Goal: Task Accomplishment & Management: Manage account settings

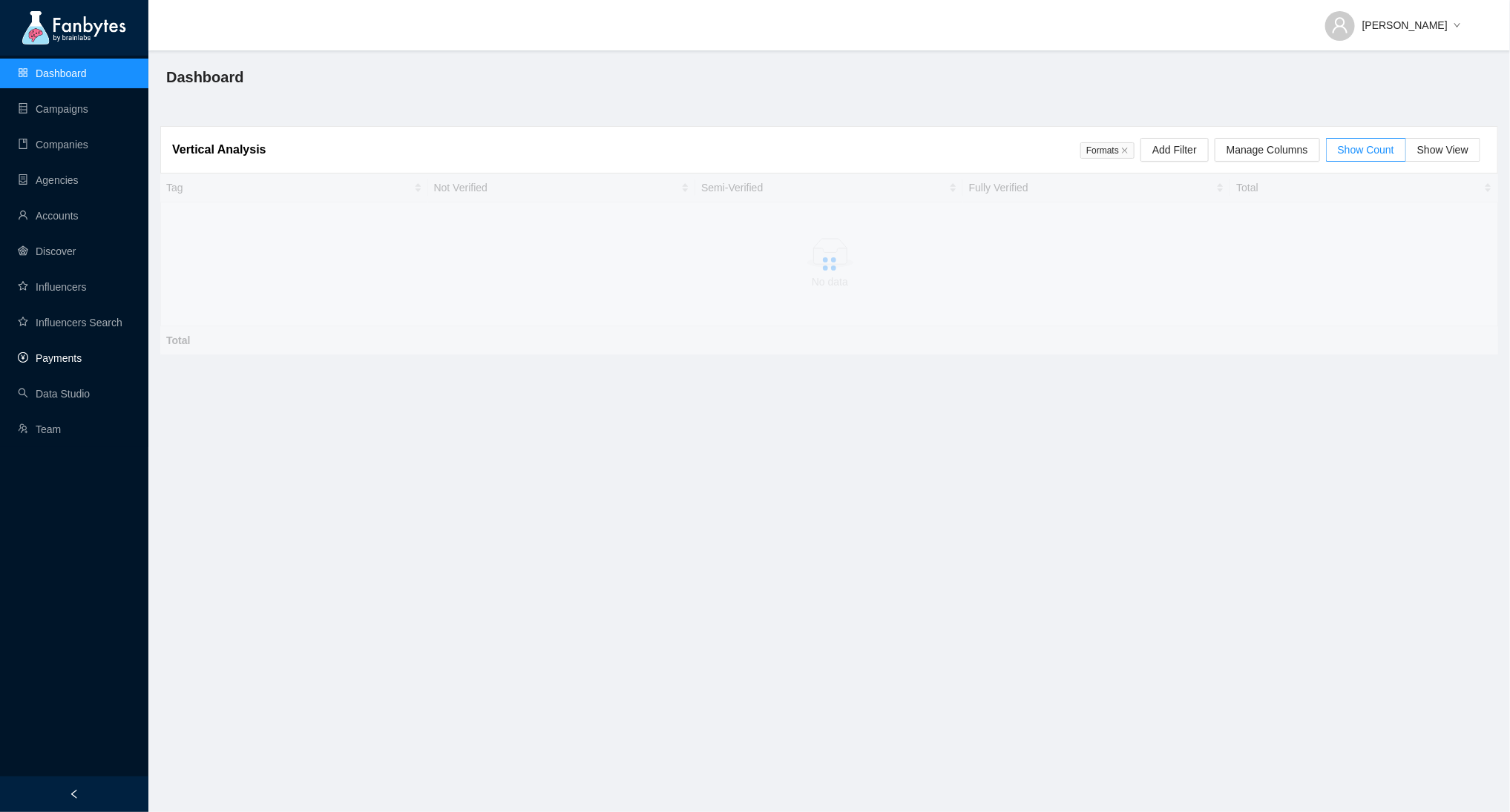
click at [69, 362] on link "Payments" at bounding box center [50, 358] width 64 height 12
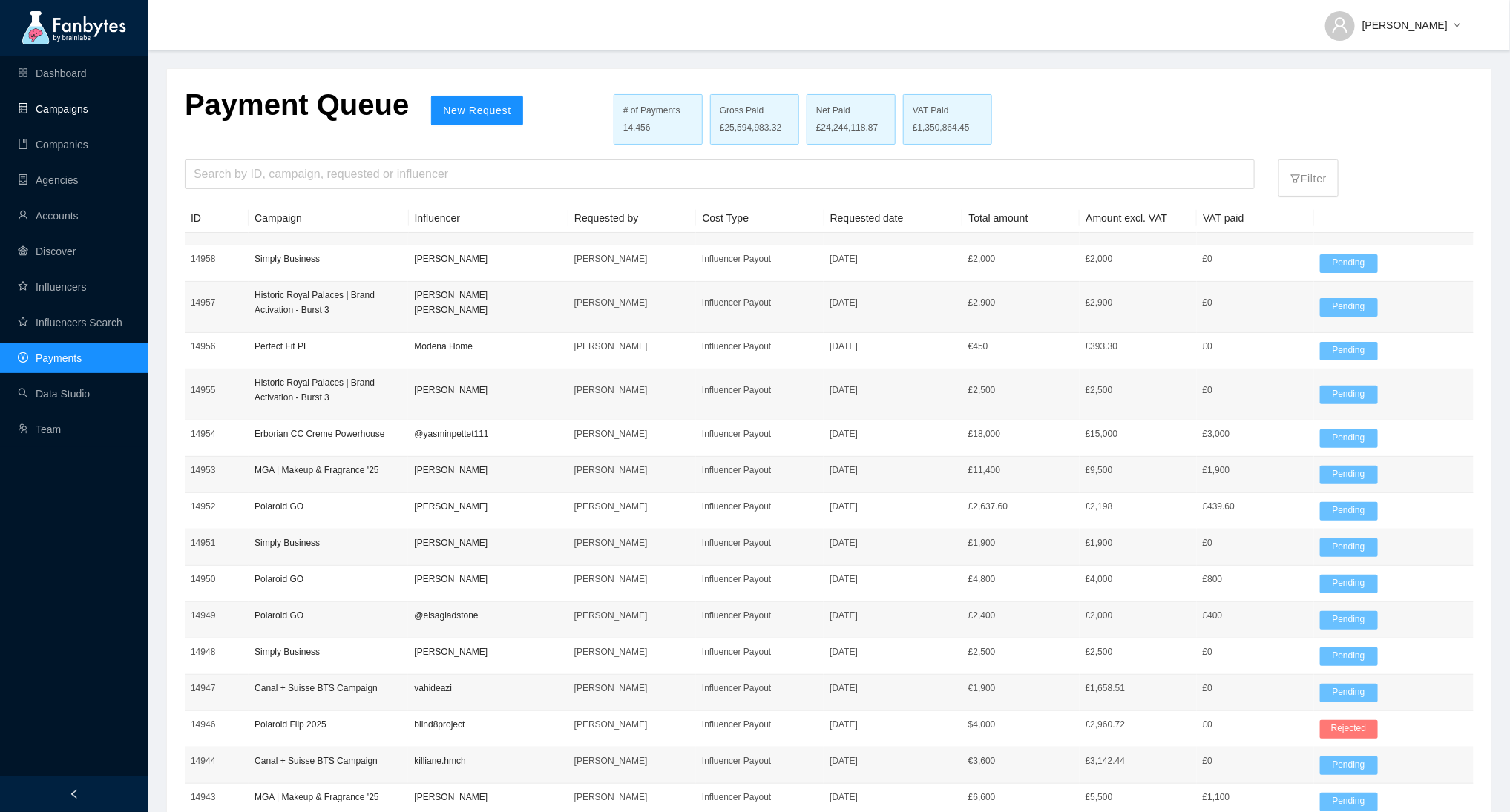
click at [88, 103] on link "Campaigns" at bounding box center [53, 109] width 71 height 12
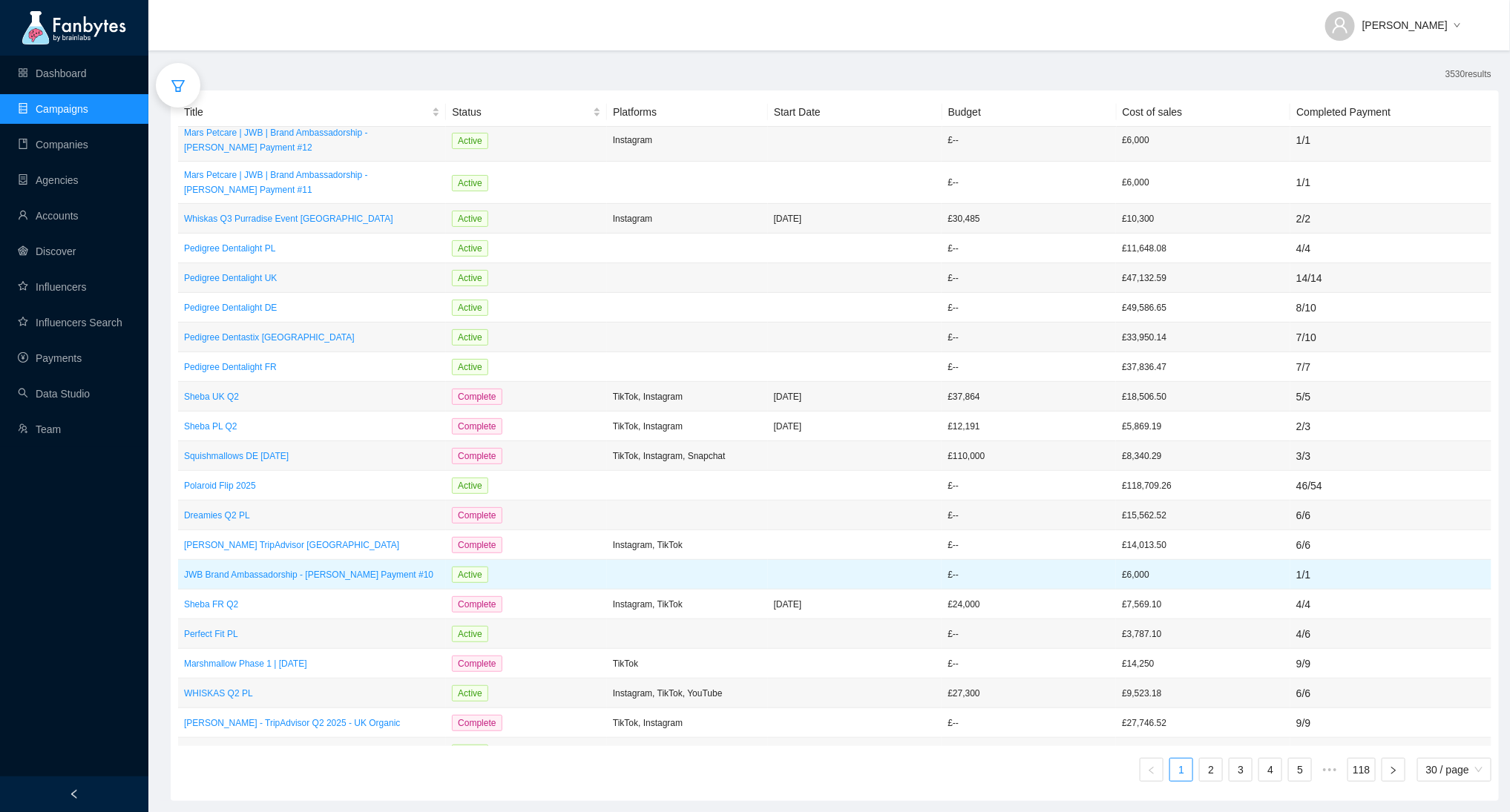
scroll to position [285, 0]
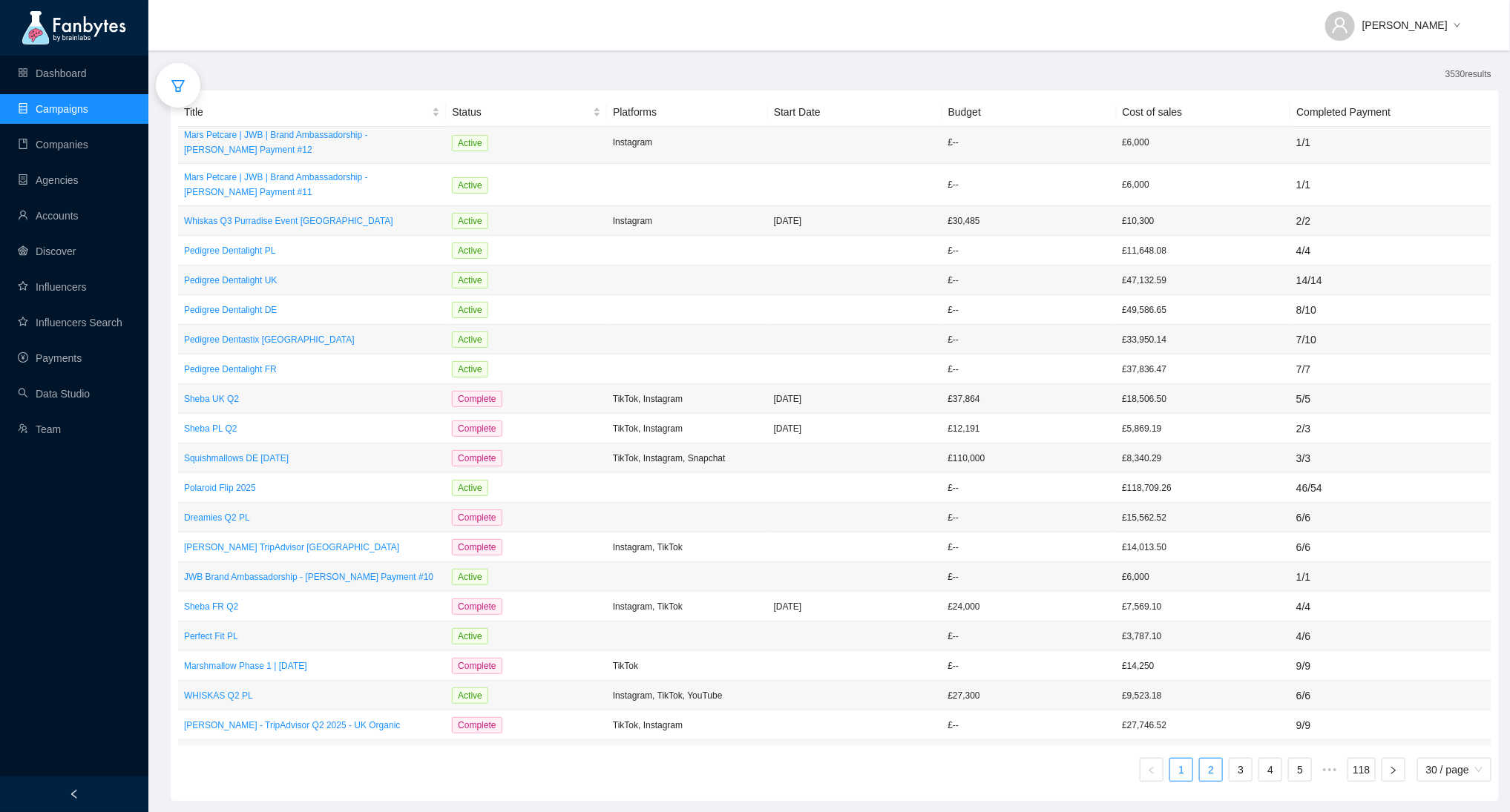
click at [1209, 776] on link "2" at bounding box center [1212, 770] width 22 height 22
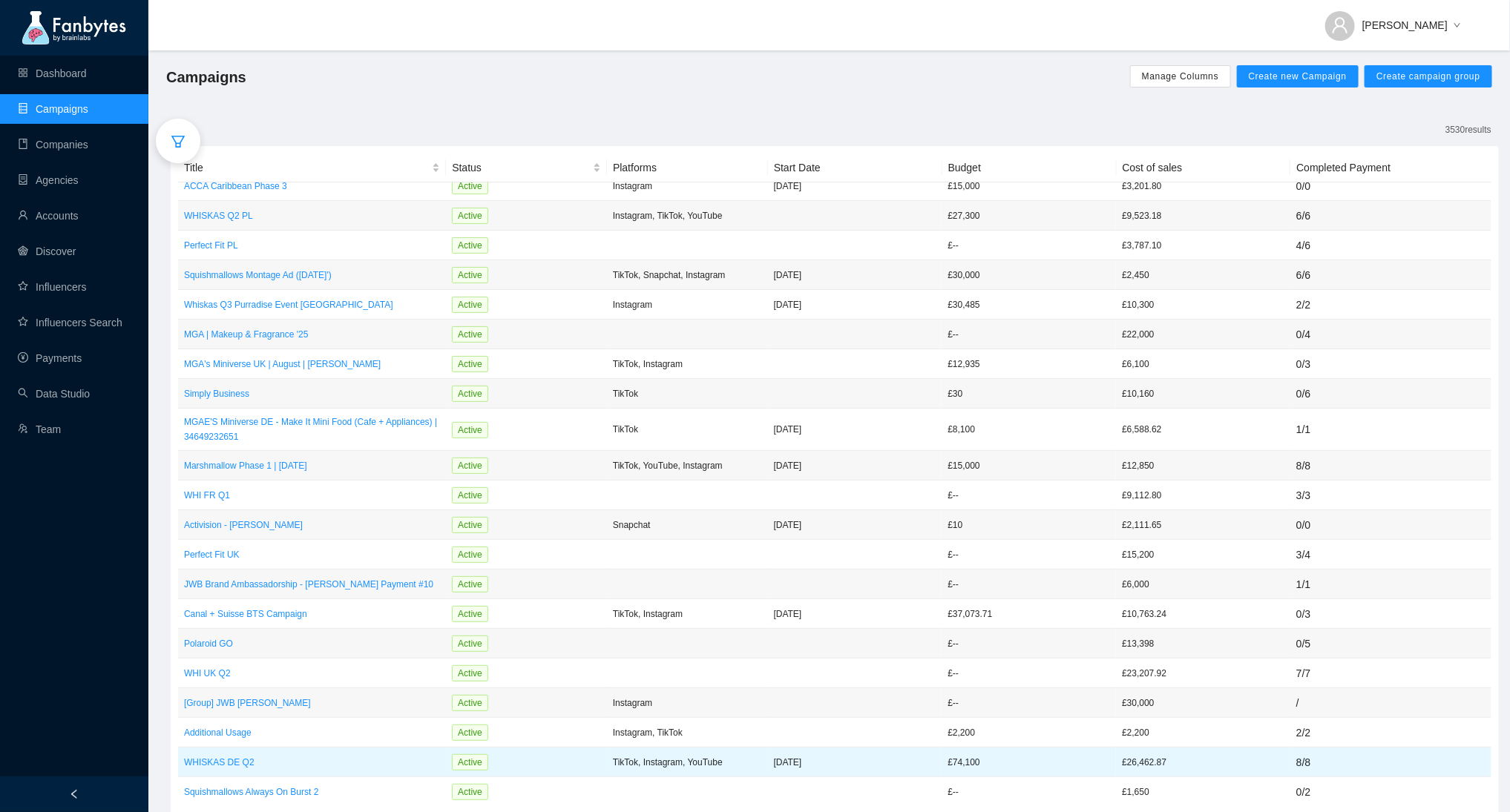
scroll to position [56, 0]
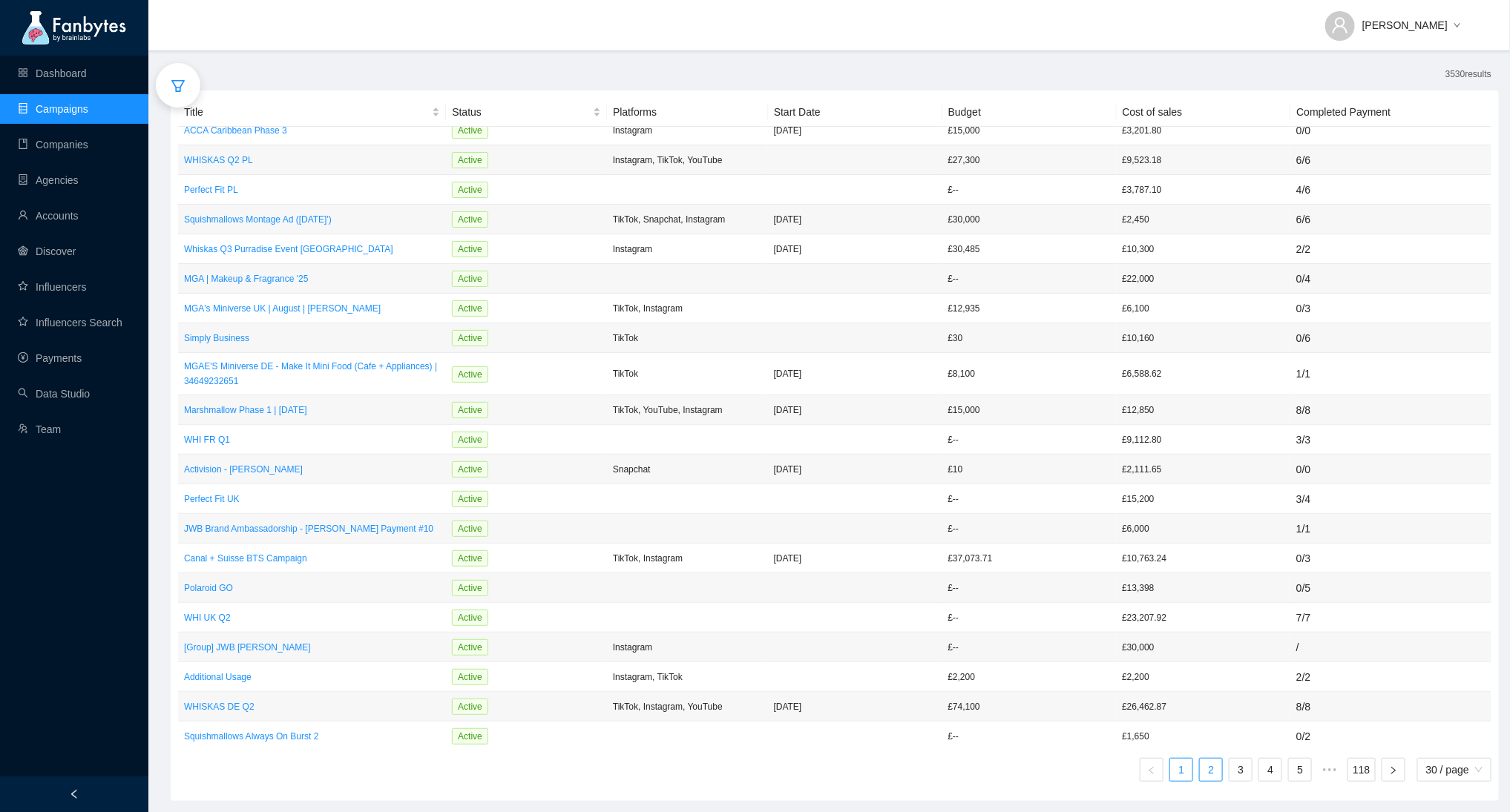
click at [1209, 777] on link "2" at bounding box center [1212, 770] width 22 height 22
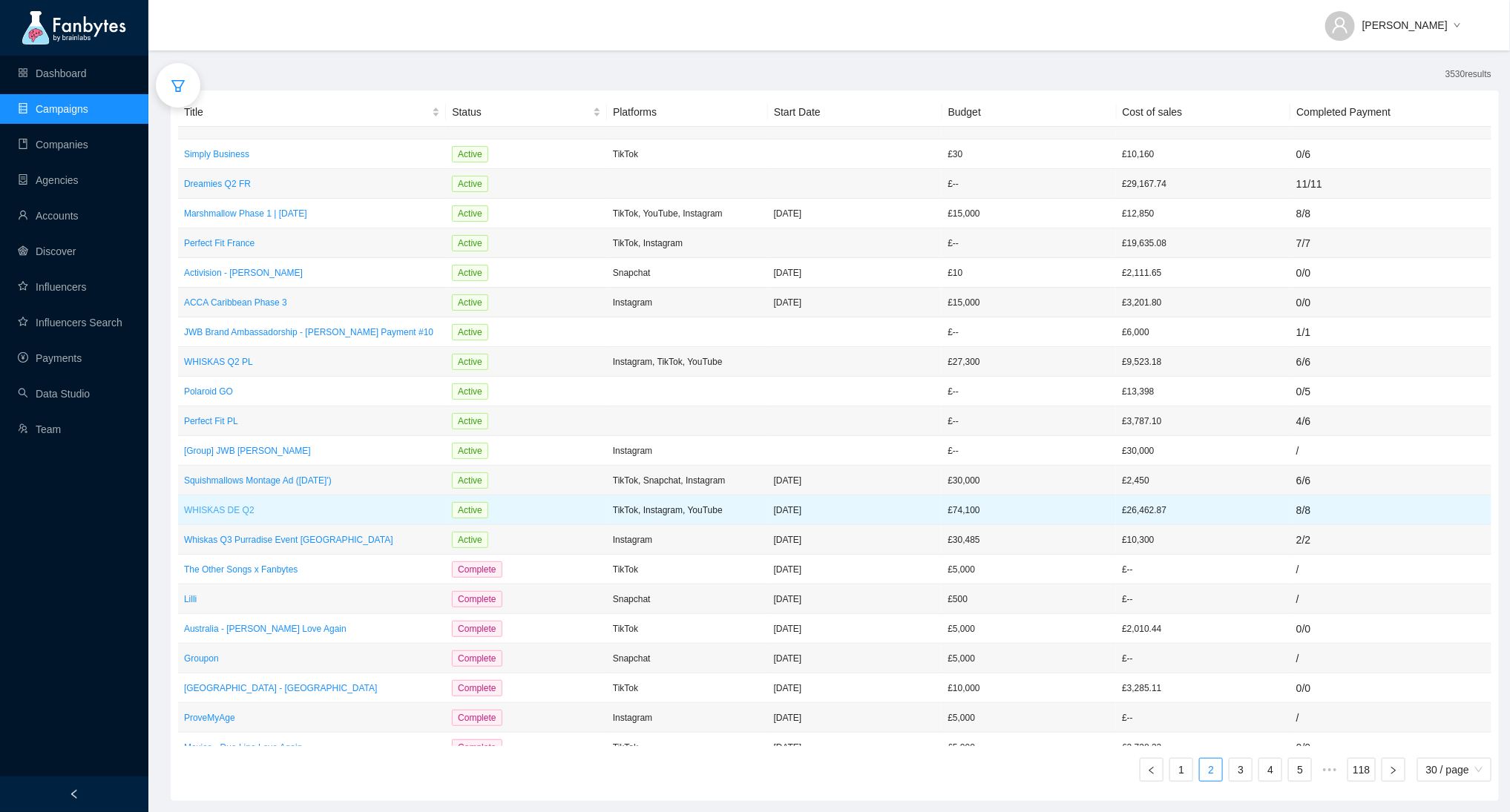
scroll to position [22, 0]
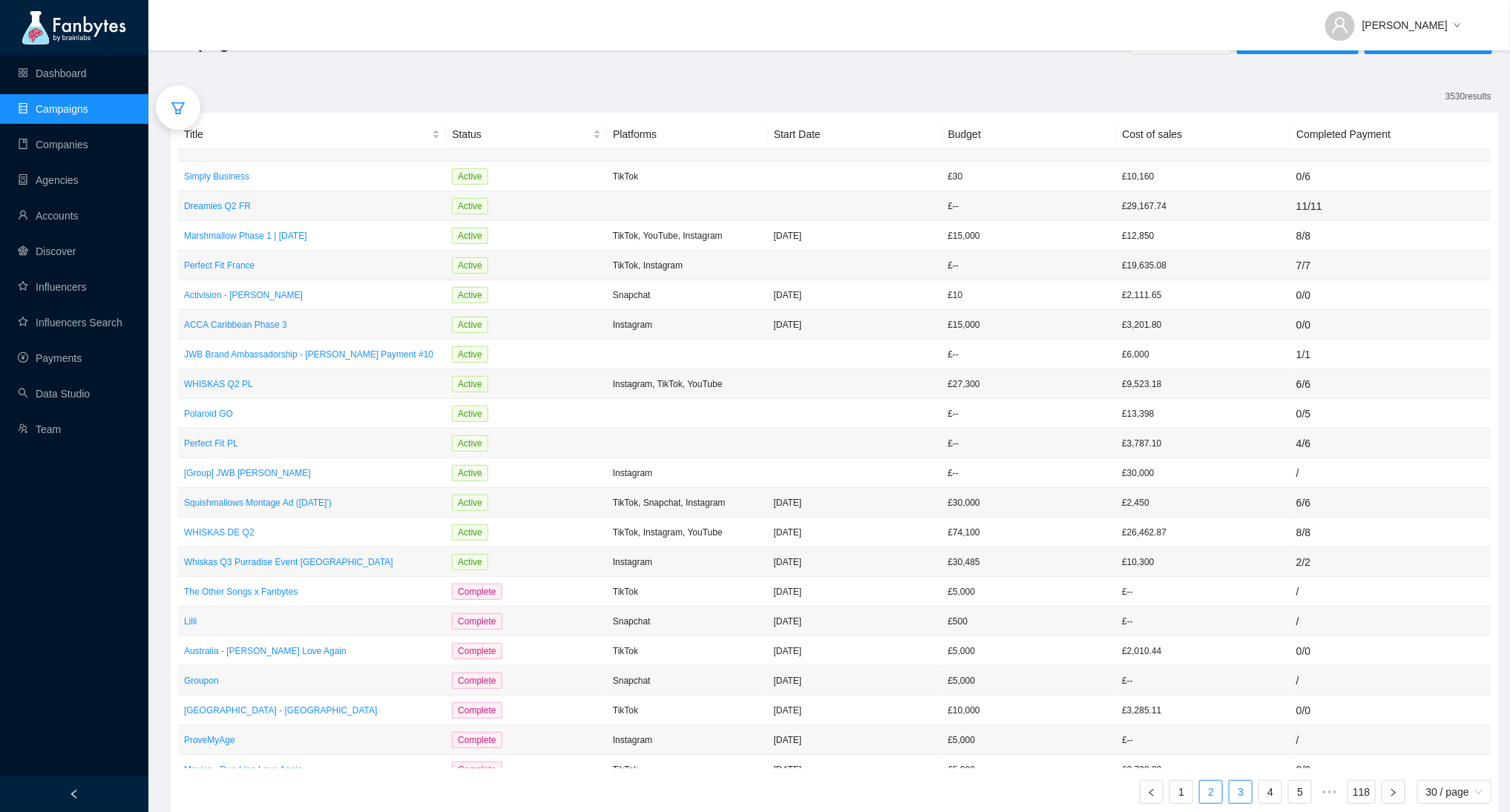
click at [1235, 800] on link "3" at bounding box center [1241, 792] width 22 height 22
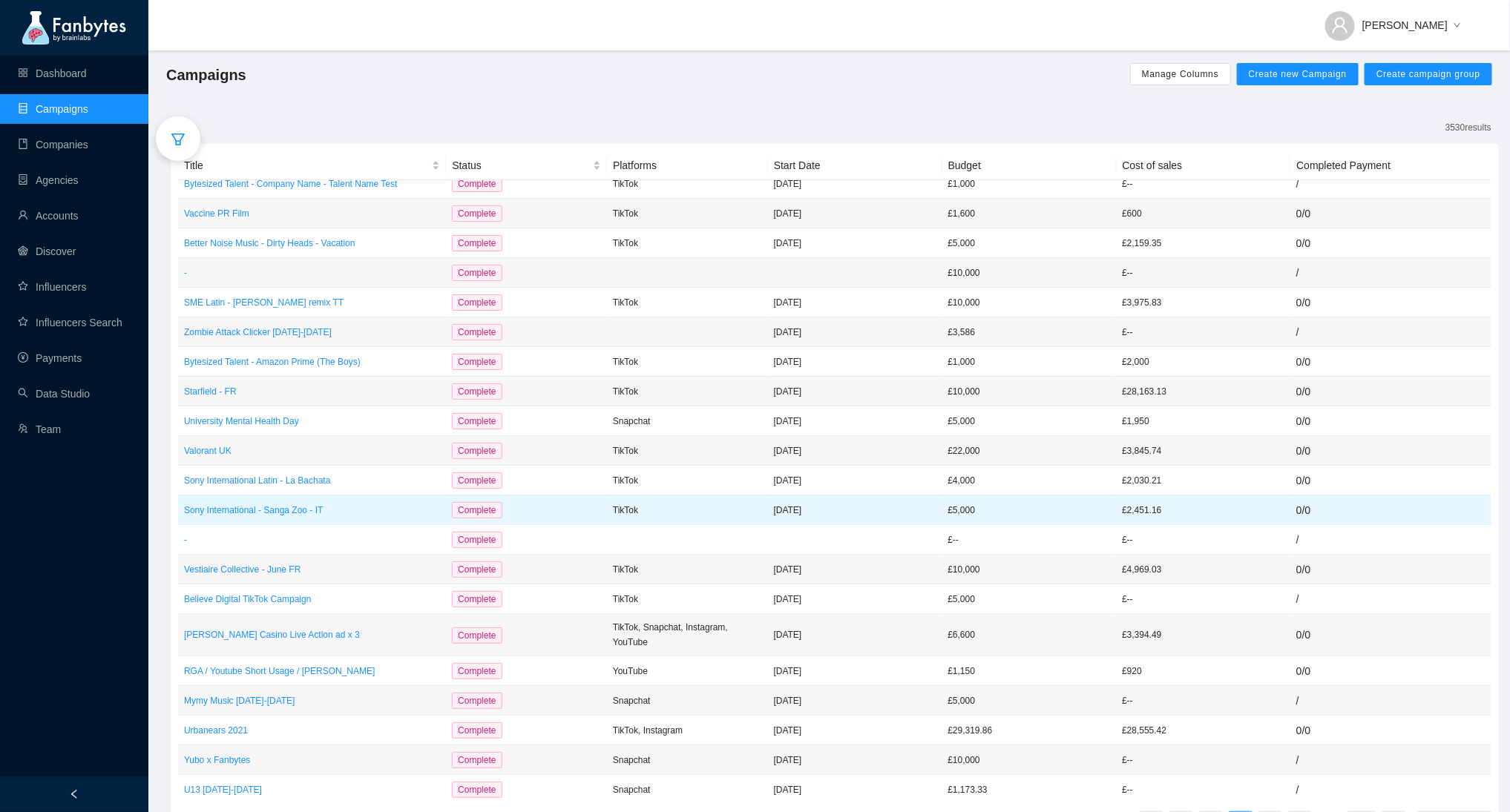
scroll to position [56, 0]
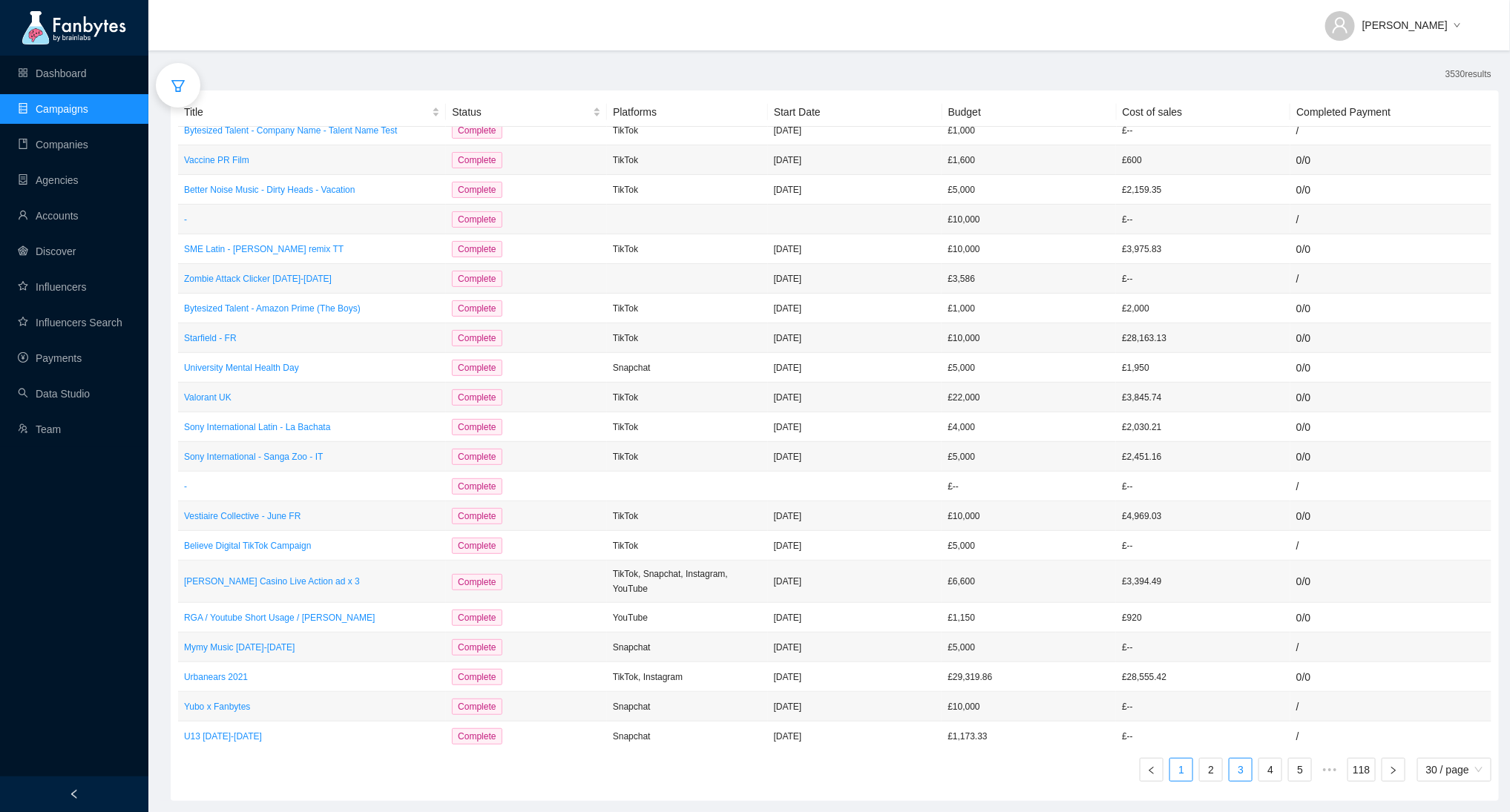
click at [1185, 777] on link "1" at bounding box center [1182, 770] width 22 height 22
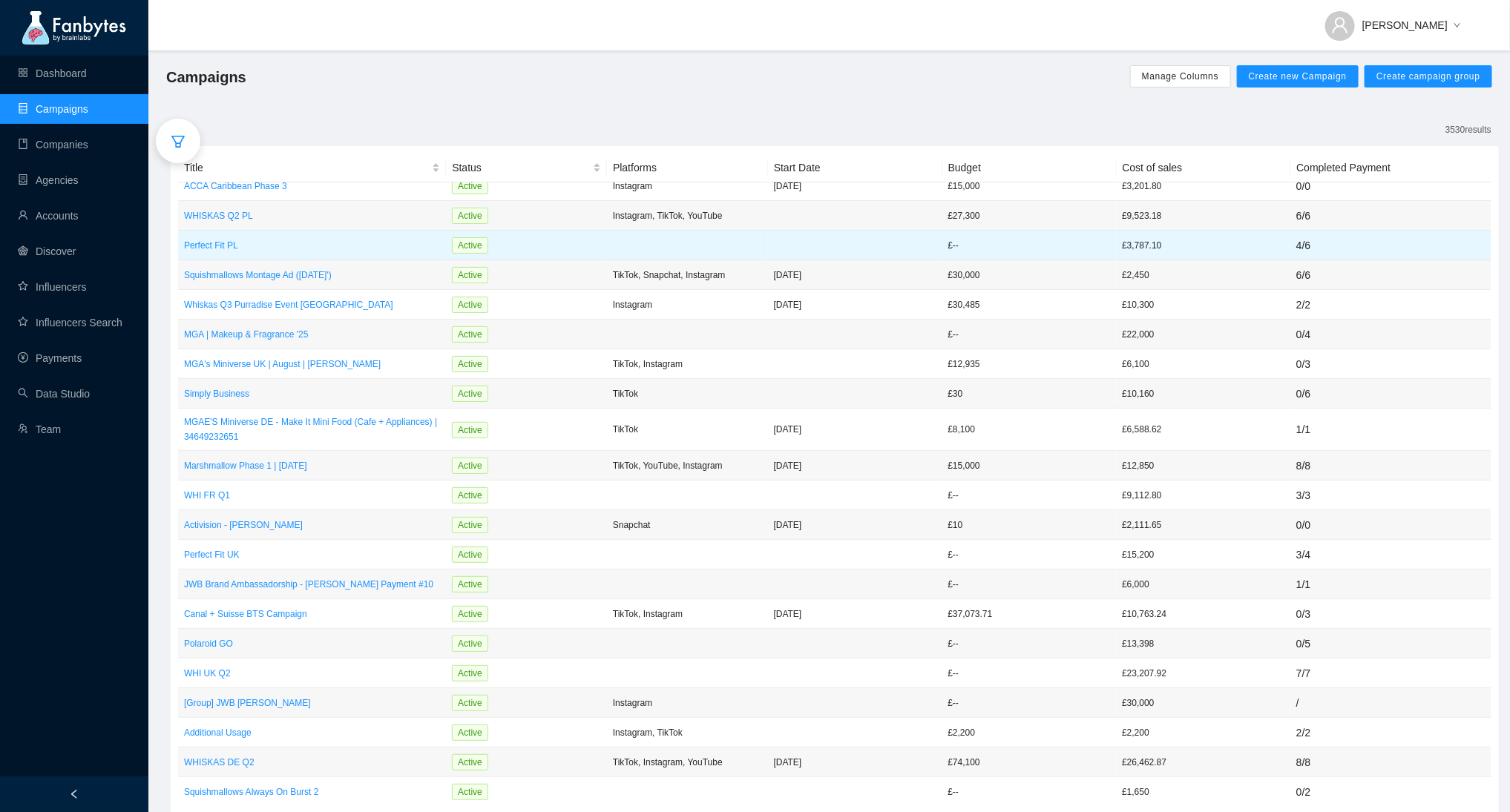
scroll to position [56, 0]
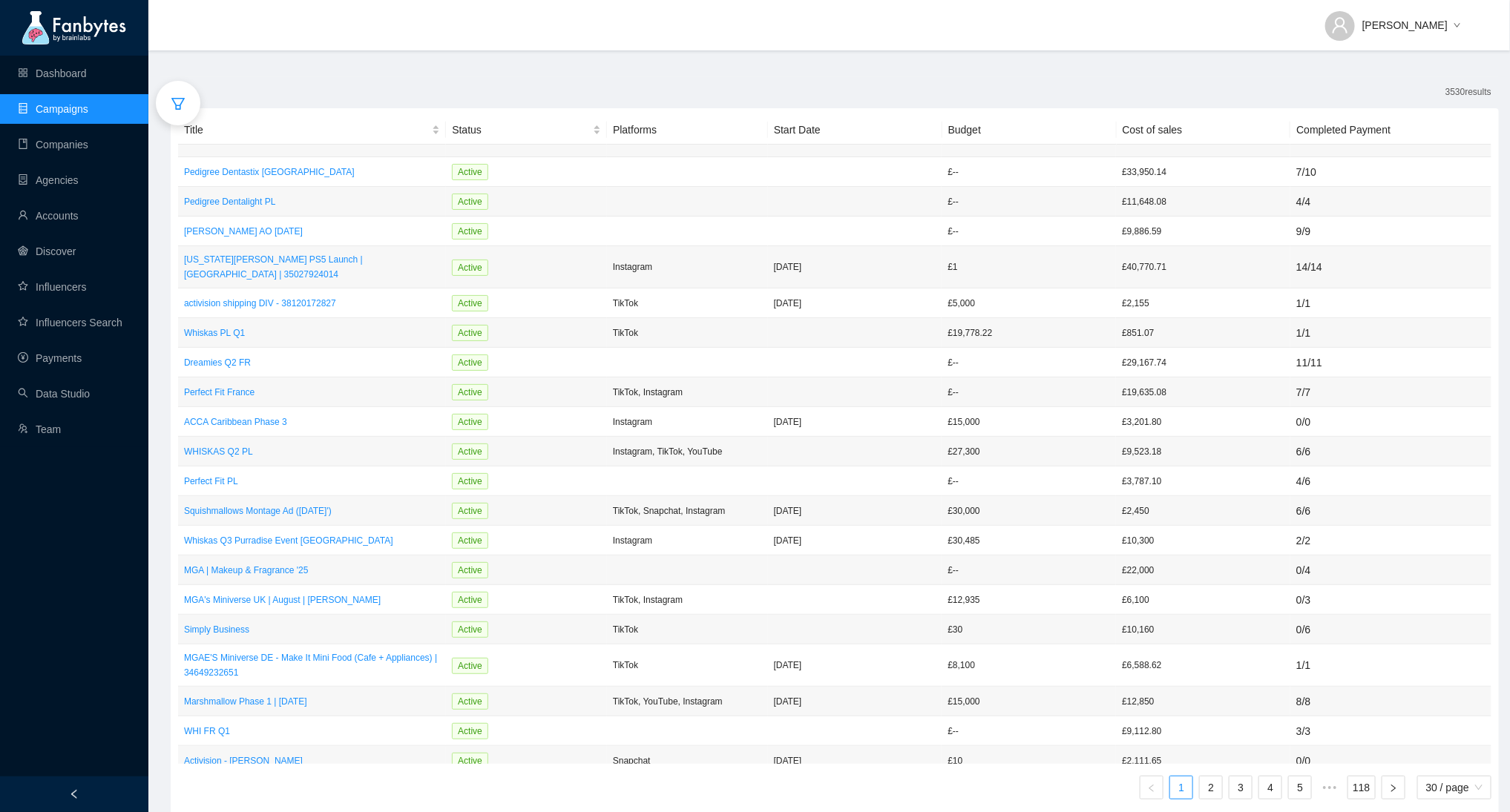
click at [199, 100] on div at bounding box center [178, 103] width 45 height 45
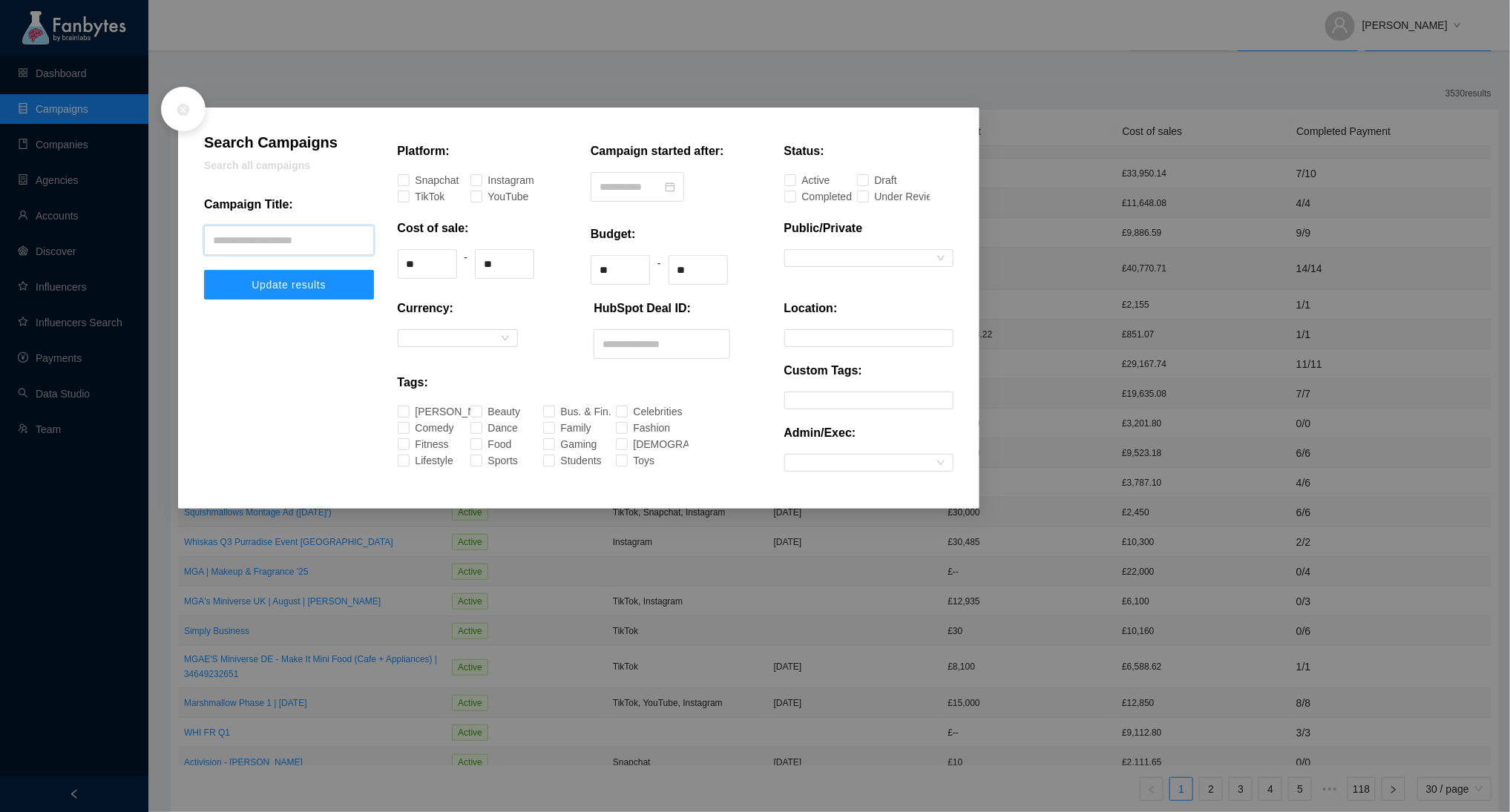
click at [252, 238] on input "text" at bounding box center [289, 240] width 170 height 30
type input "********"
click at [205, 270] on button "Update results" at bounding box center [289, 285] width 170 height 30
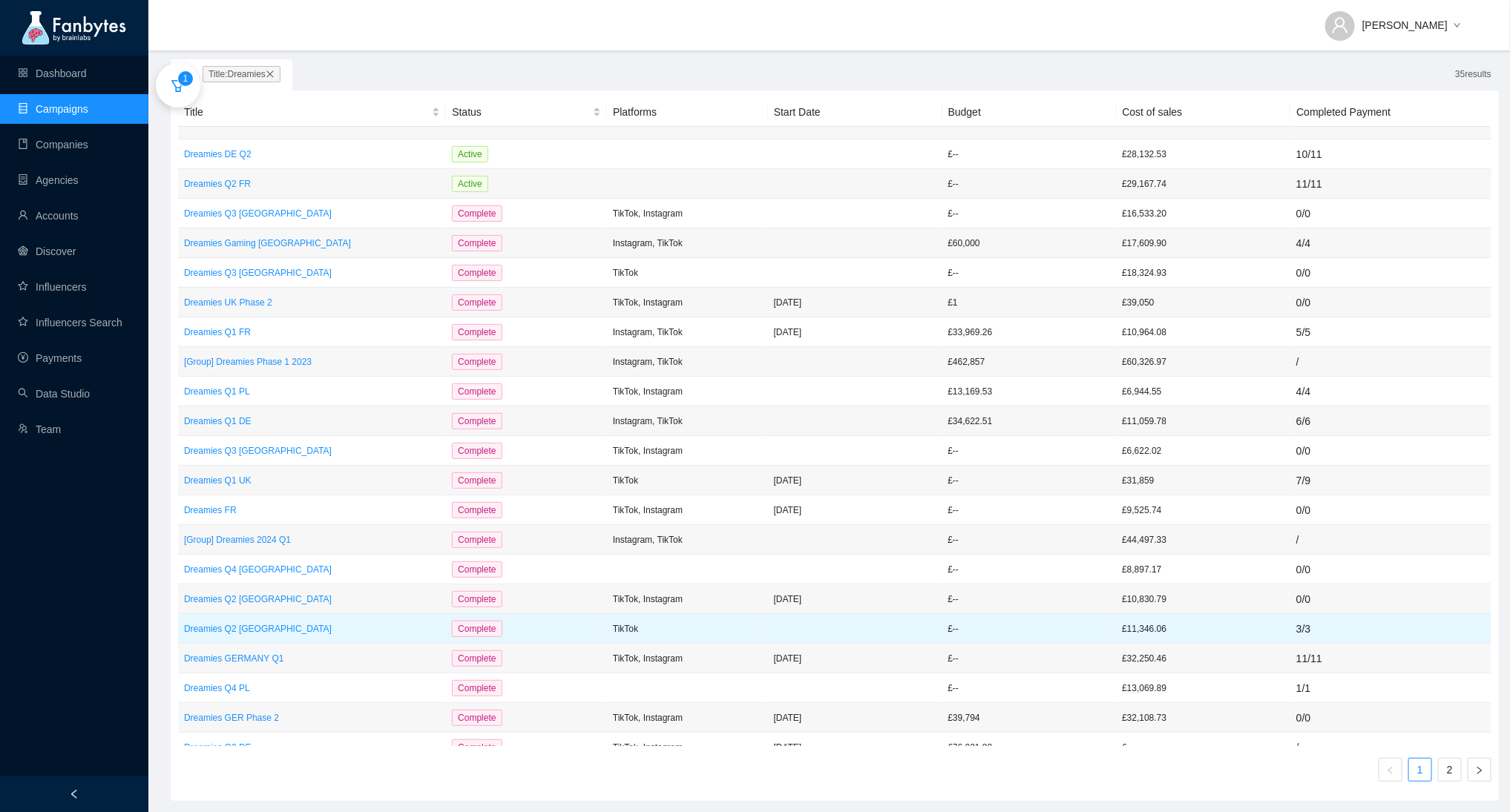
scroll to position [260, 0]
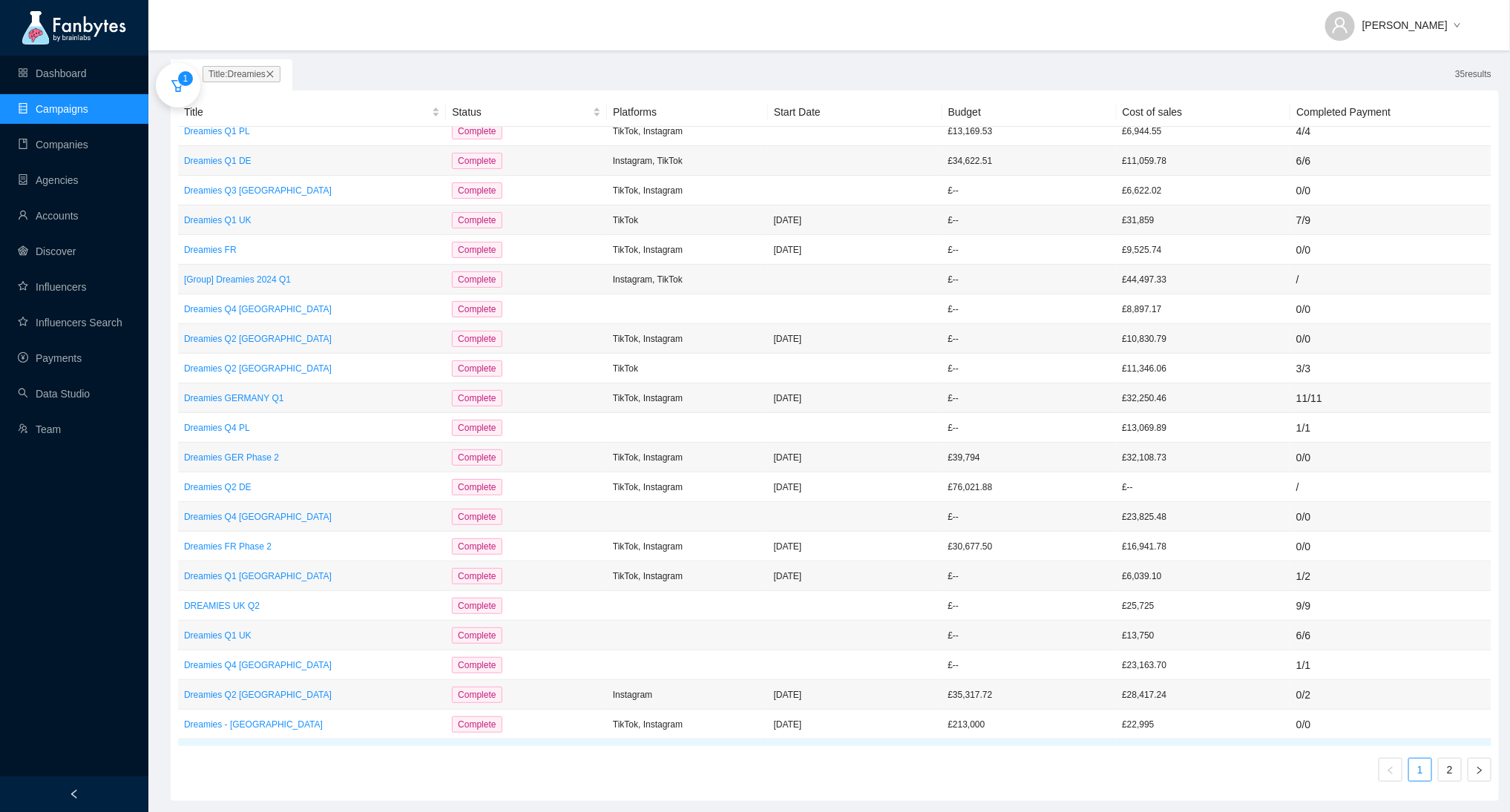
click at [231, 747] on p "Dreamies Q2 [GEOGRAPHIC_DATA]" at bounding box center [311, 754] width 256 height 15
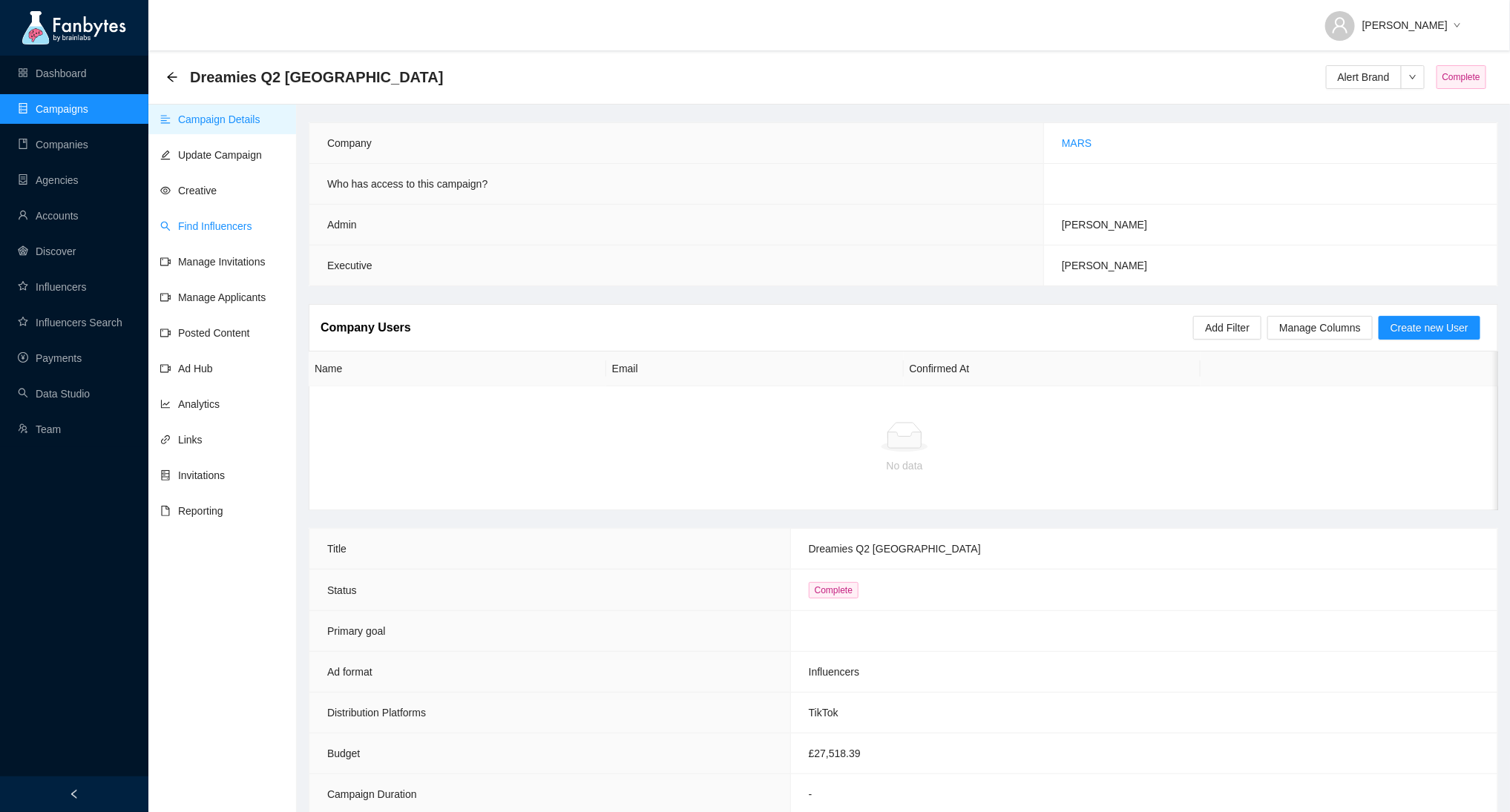
click at [252, 230] on link "Find Influencers" at bounding box center [207, 226] width 92 height 12
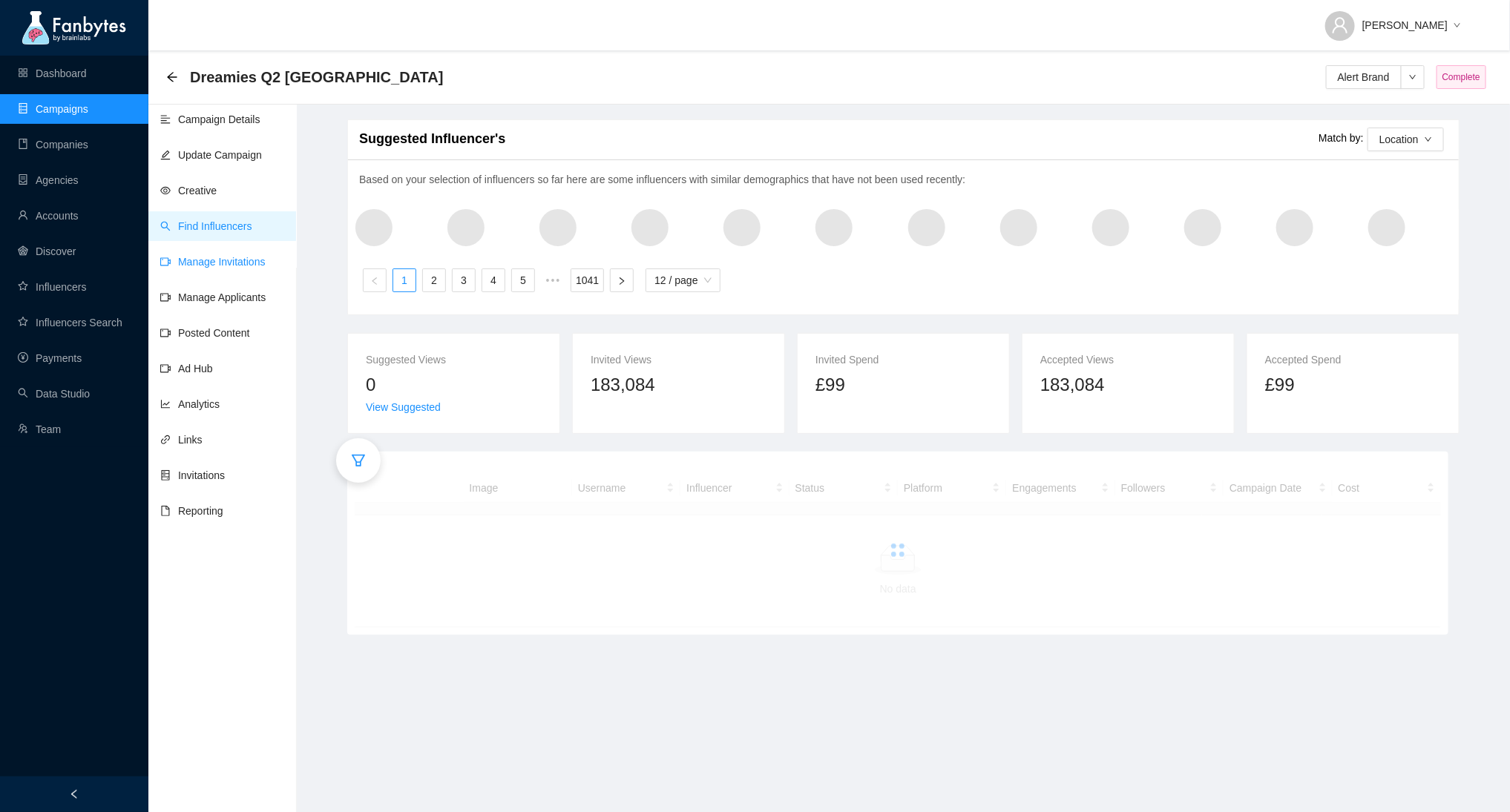
click at [188, 267] on link "Manage Invitations" at bounding box center [214, 262] width 106 height 12
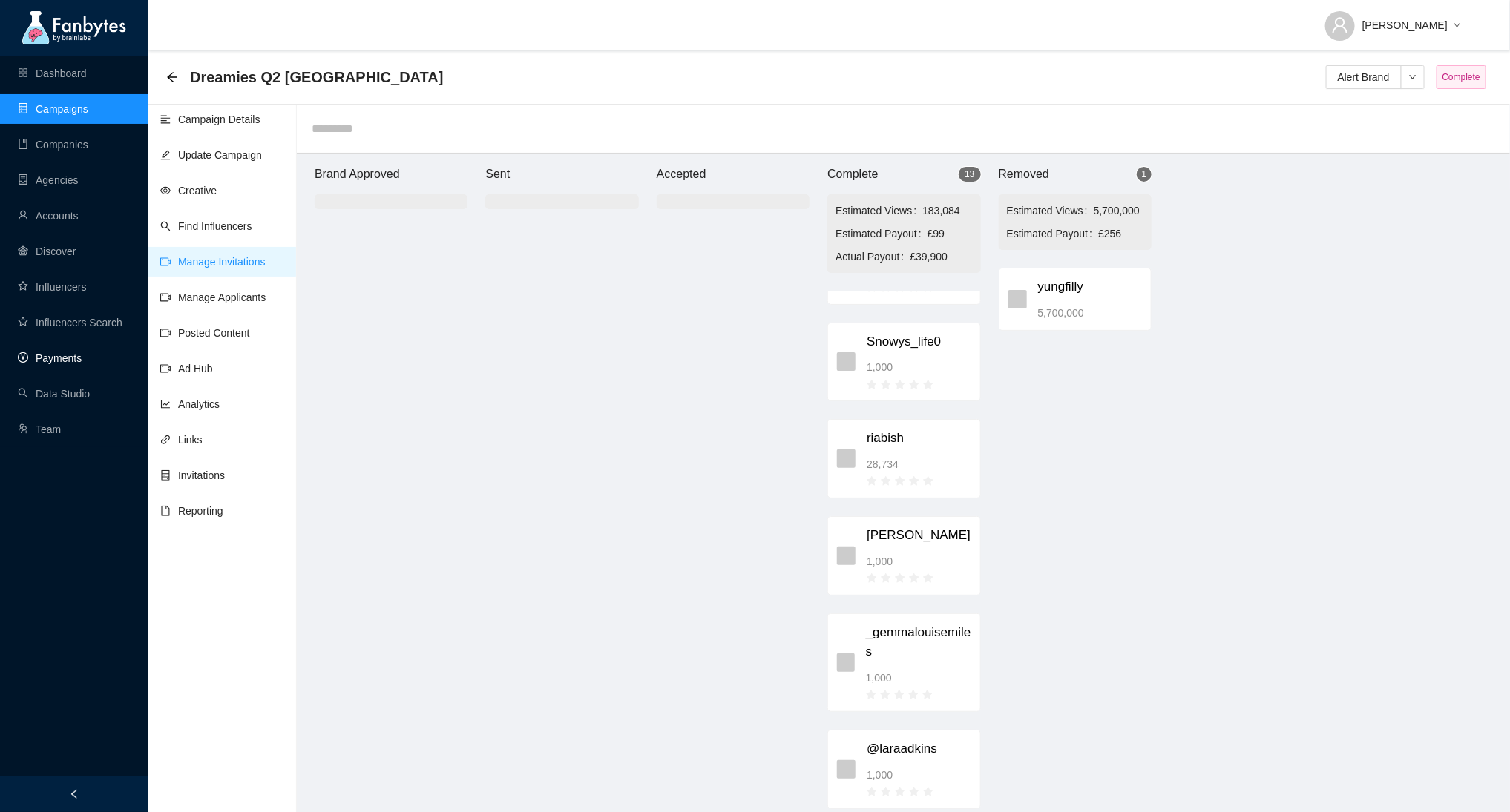
click at [63, 352] on link "Payments" at bounding box center [50, 358] width 64 height 12
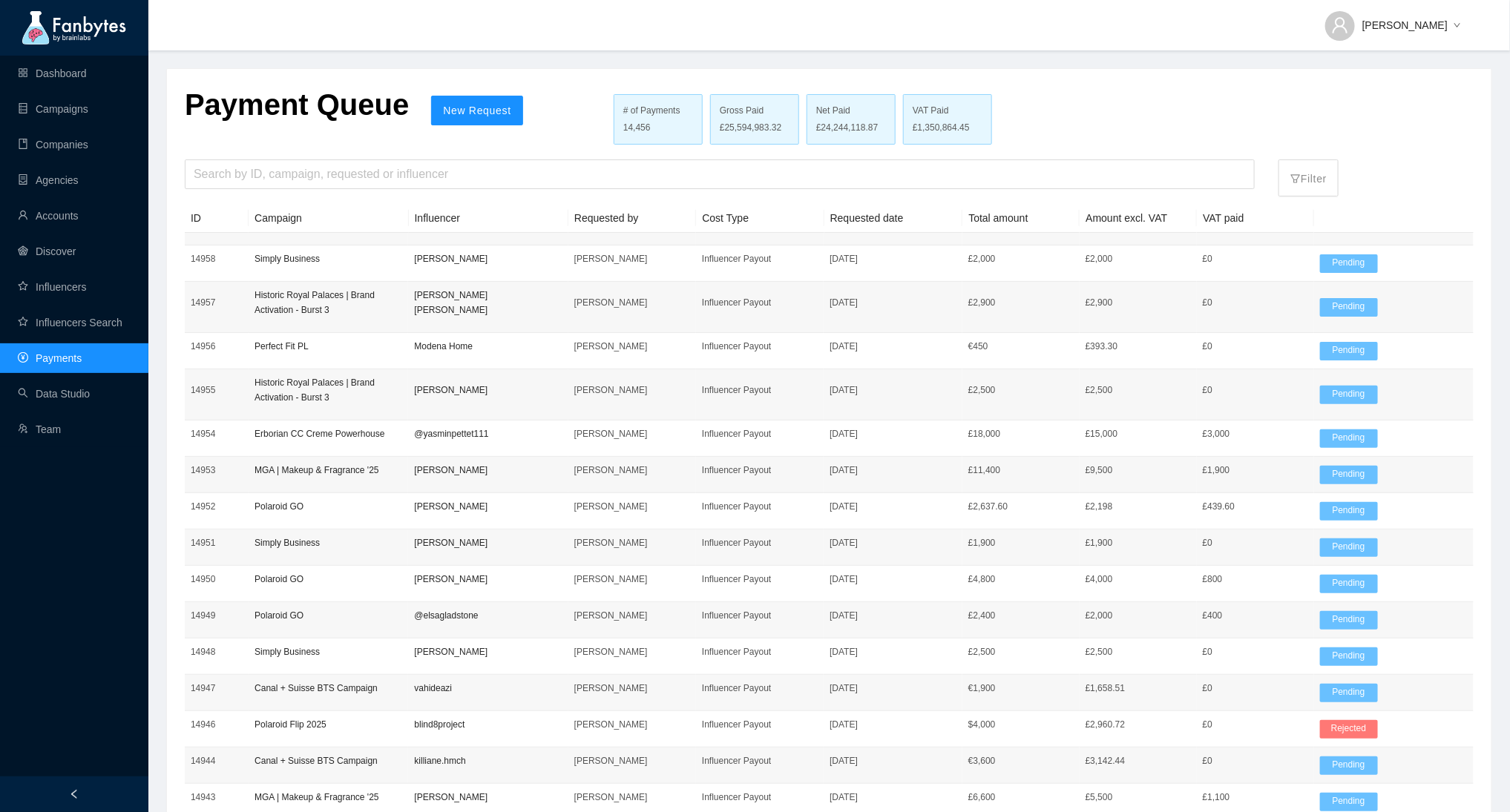
click at [62, 352] on link "Payments" at bounding box center [50, 358] width 64 height 12
click at [450, 176] on input "search" at bounding box center [720, 175] width 1053 height 28
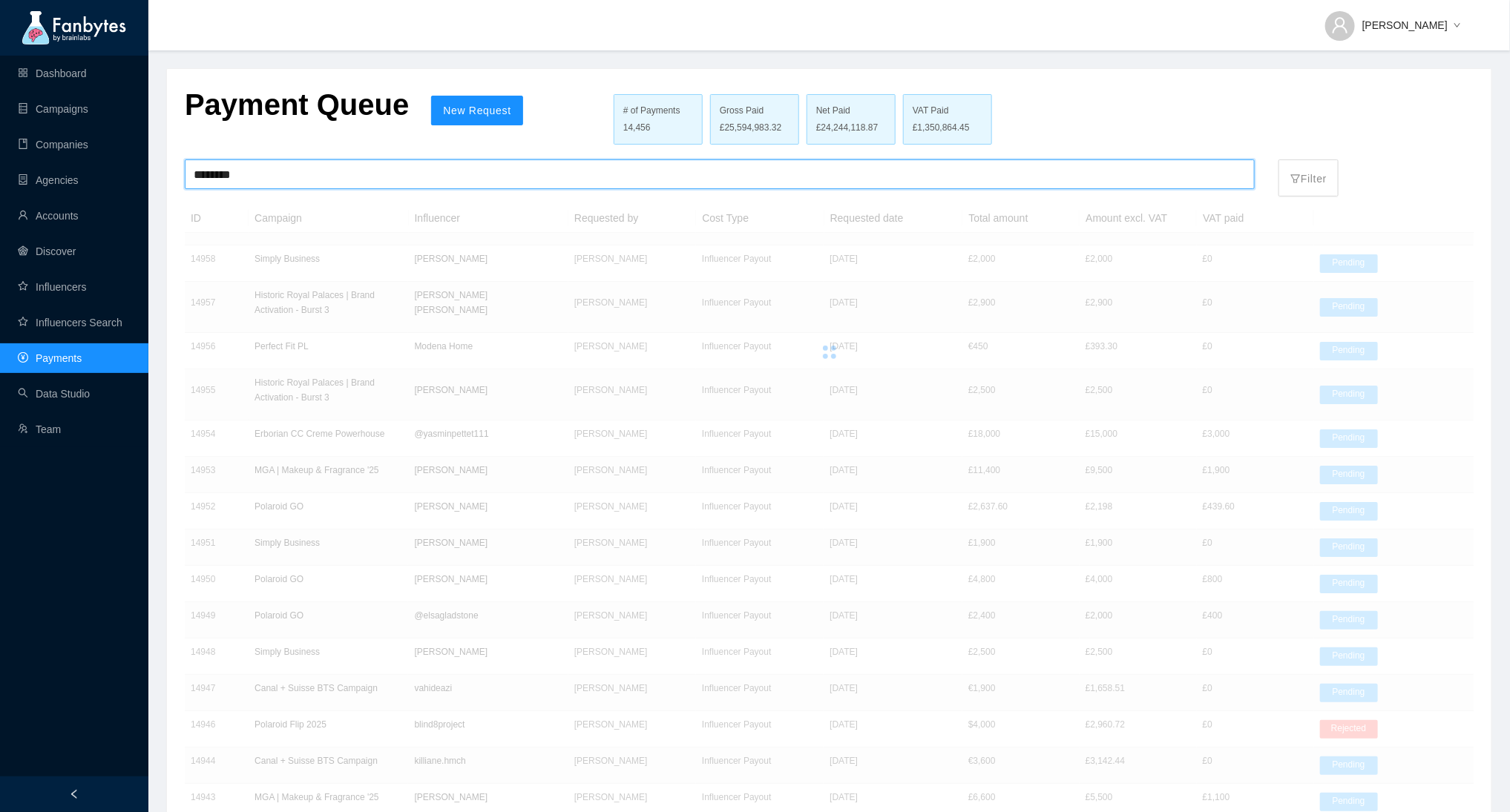
type input "********"
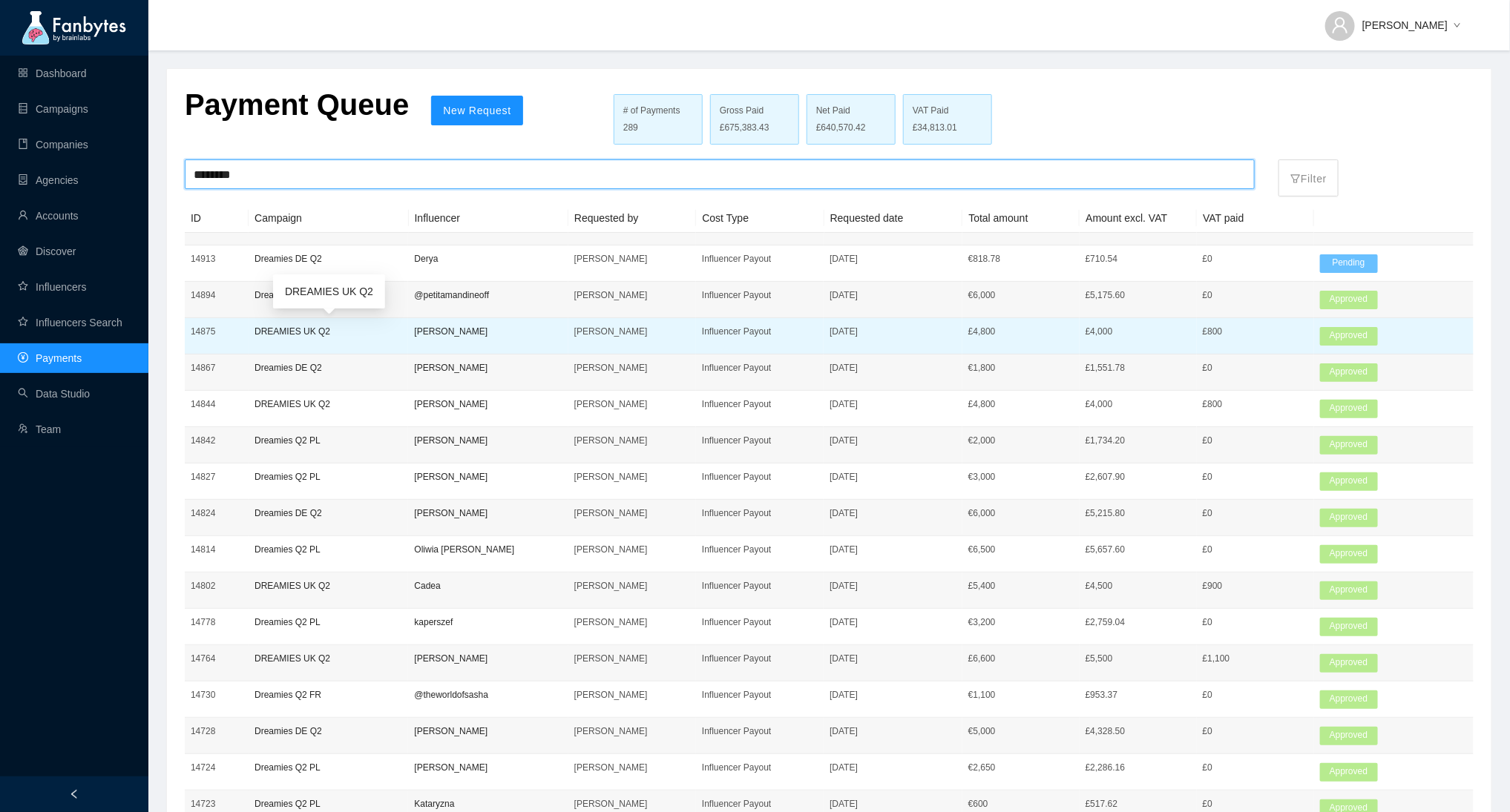
click at [308, 334] on p "DREAMIES UK Q2" at bounding box center [328, 331] width 148 height 15
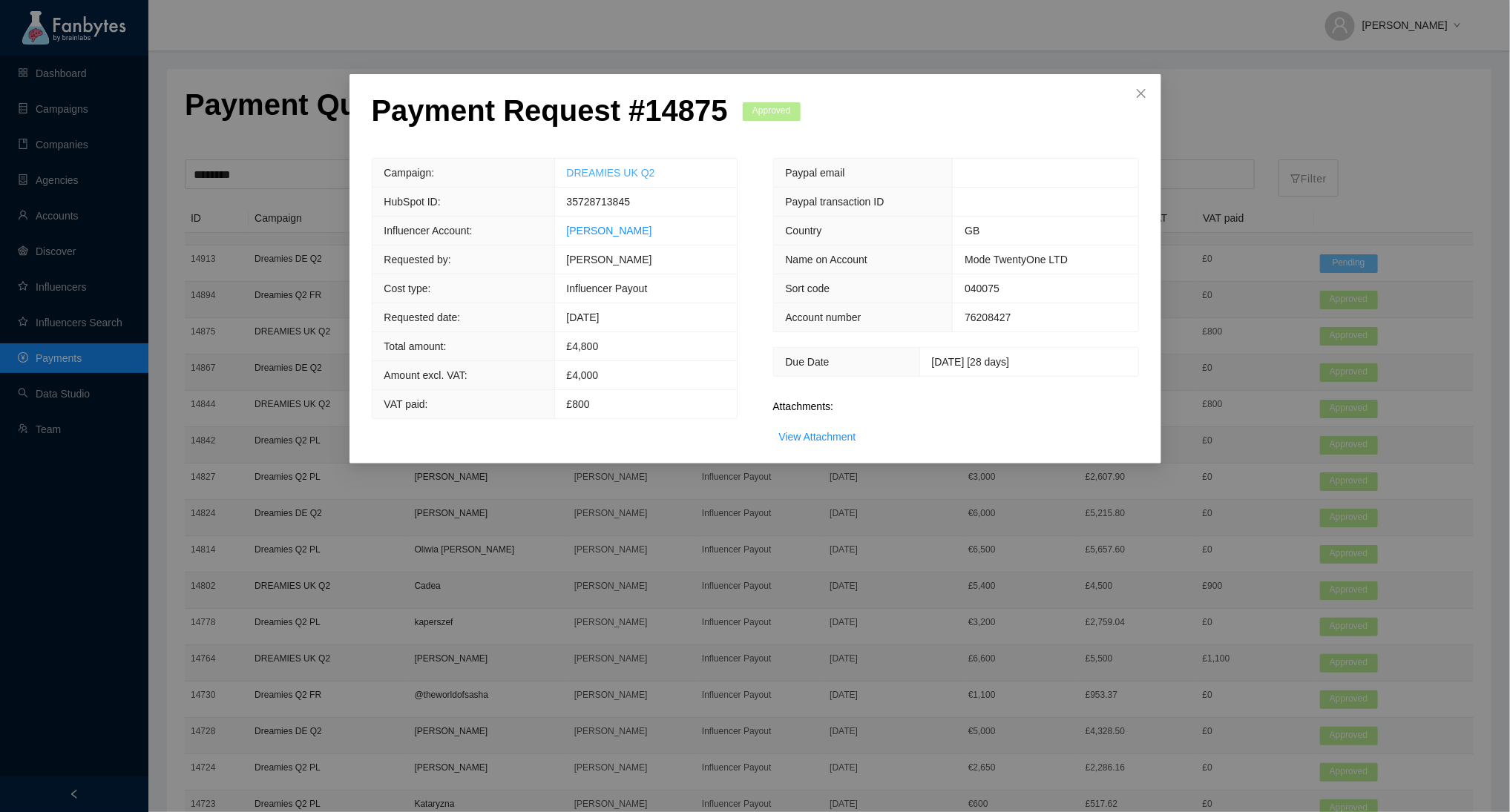
click at [605, 175] on link "DREAMIES UK Q2" at bounding box center [611, 173] width 89 height 12
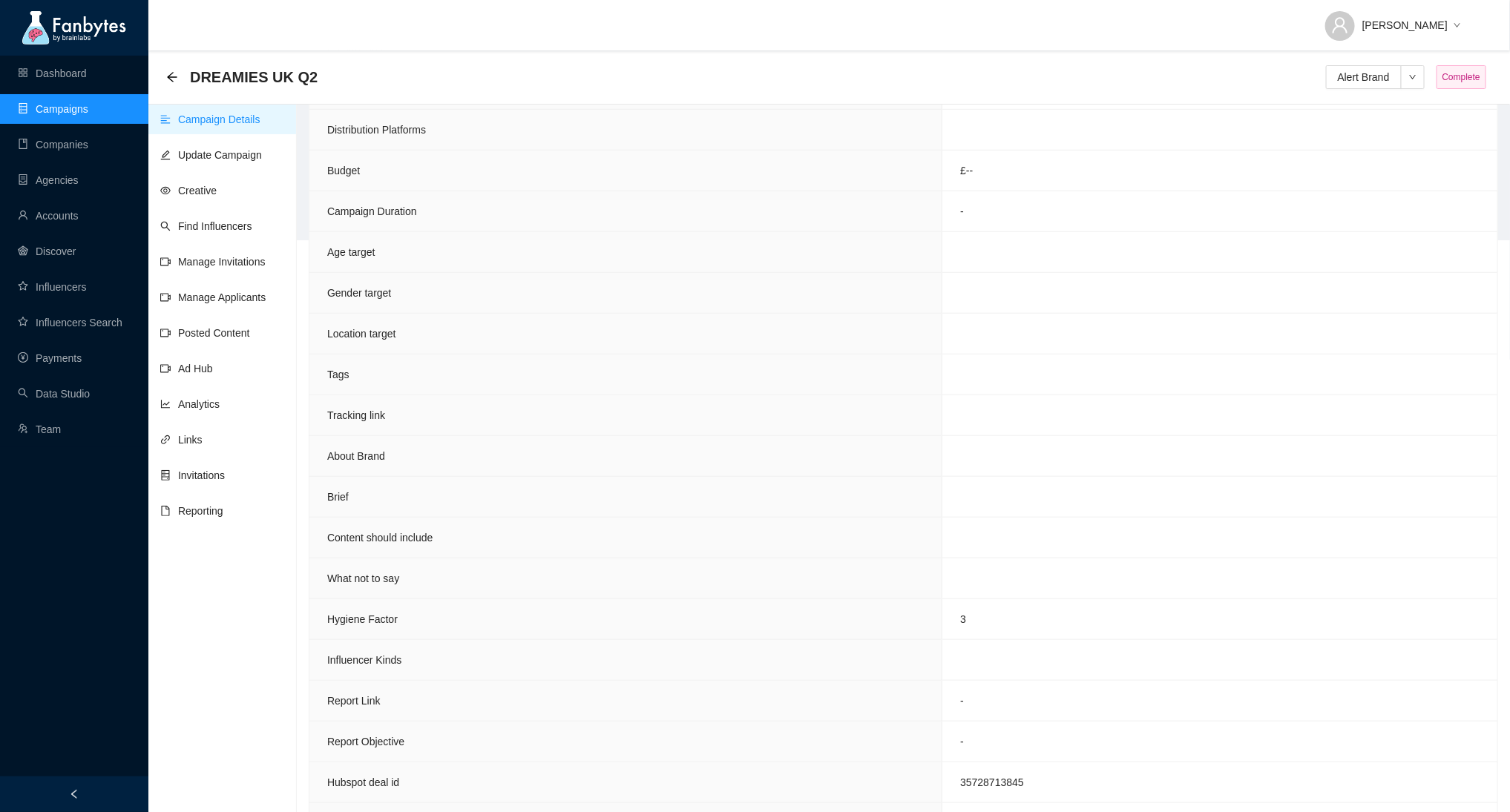
scroll to position [625, 0]
click at [1472, 77] on span "Complete" at bounding box center [1462, 77] width 50 height 24
click at [1416, 80] on span "down" at bounding box center [1413, 77] width 22 height 7
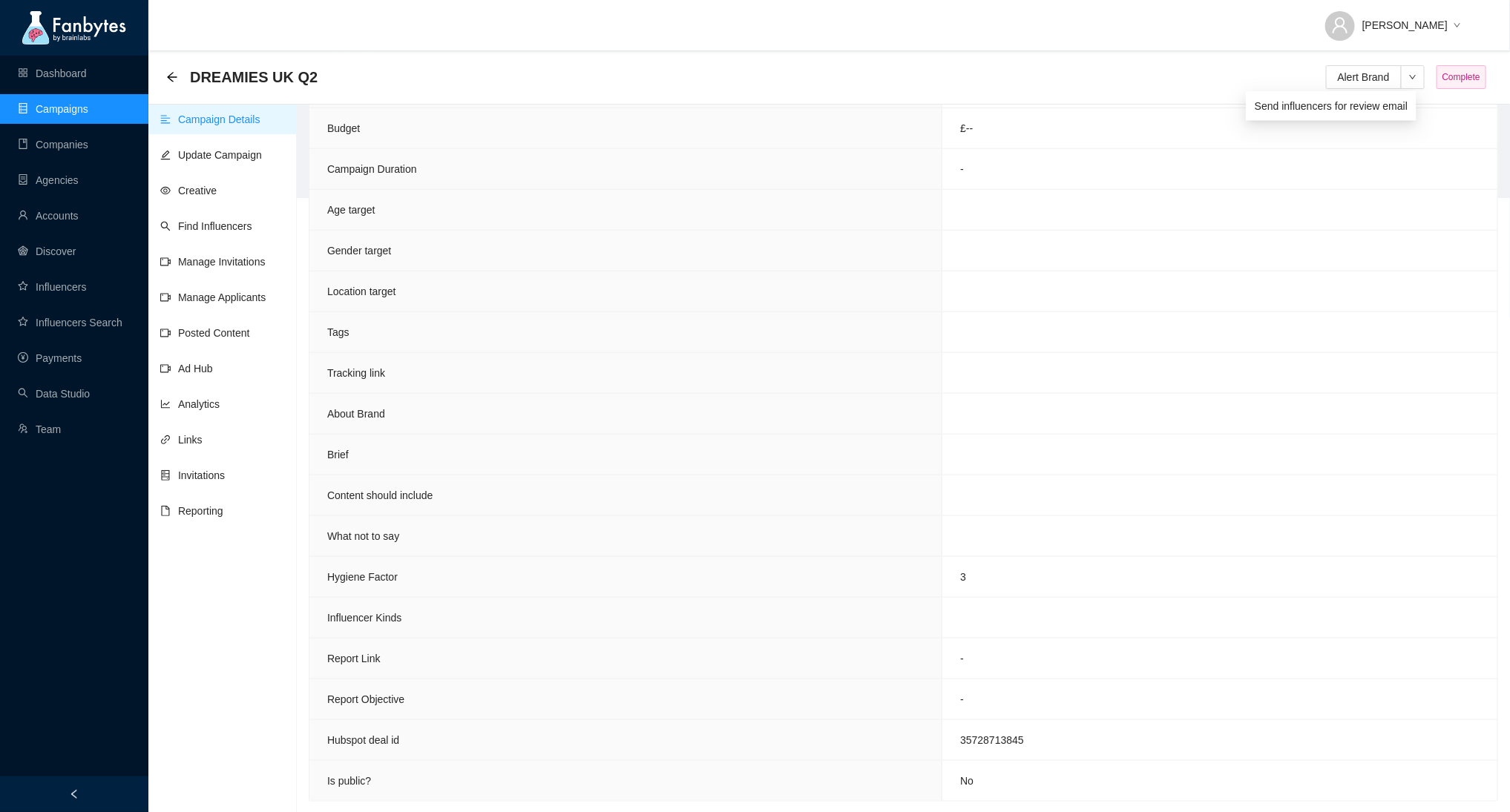
click at [1229, 203] on td at bounding box center [1221, 209] width 555 height 41
click at [251, 258] on link "Manage Invitations" at bounding box center [214, 262] width 106 height 12
